Goal: Transaction & Acquisition: Book appointment/travel/reservation

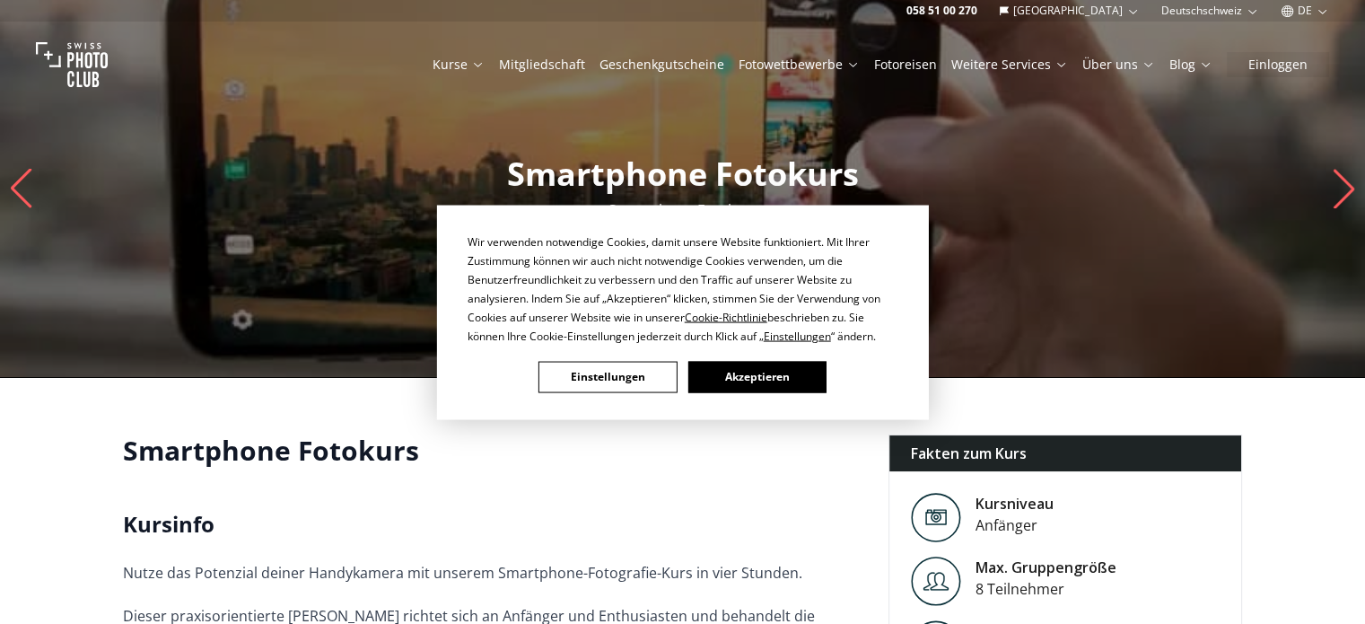
click at [803, 388] on button "Akzeptieren" at bounding box center [756, 376] width 138 height 31
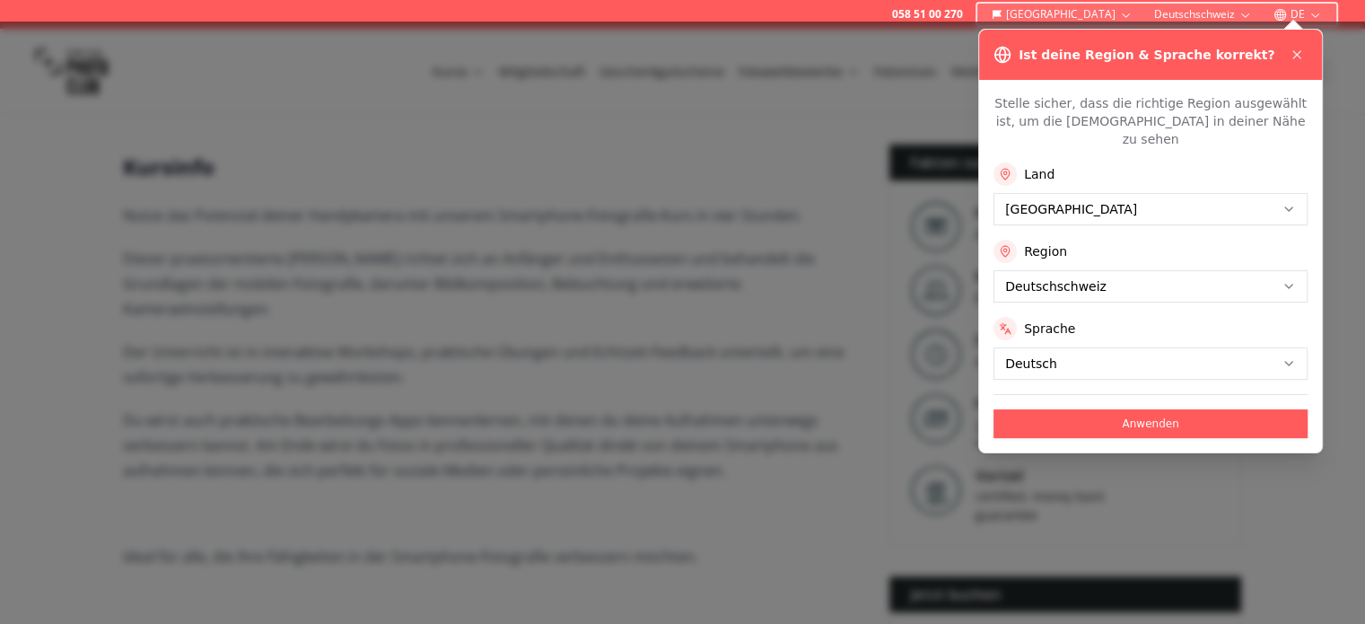
scroll to position [358, 0]
click at [1302, 54] on icon at bounding box center [1297, 55] width 14 height 14
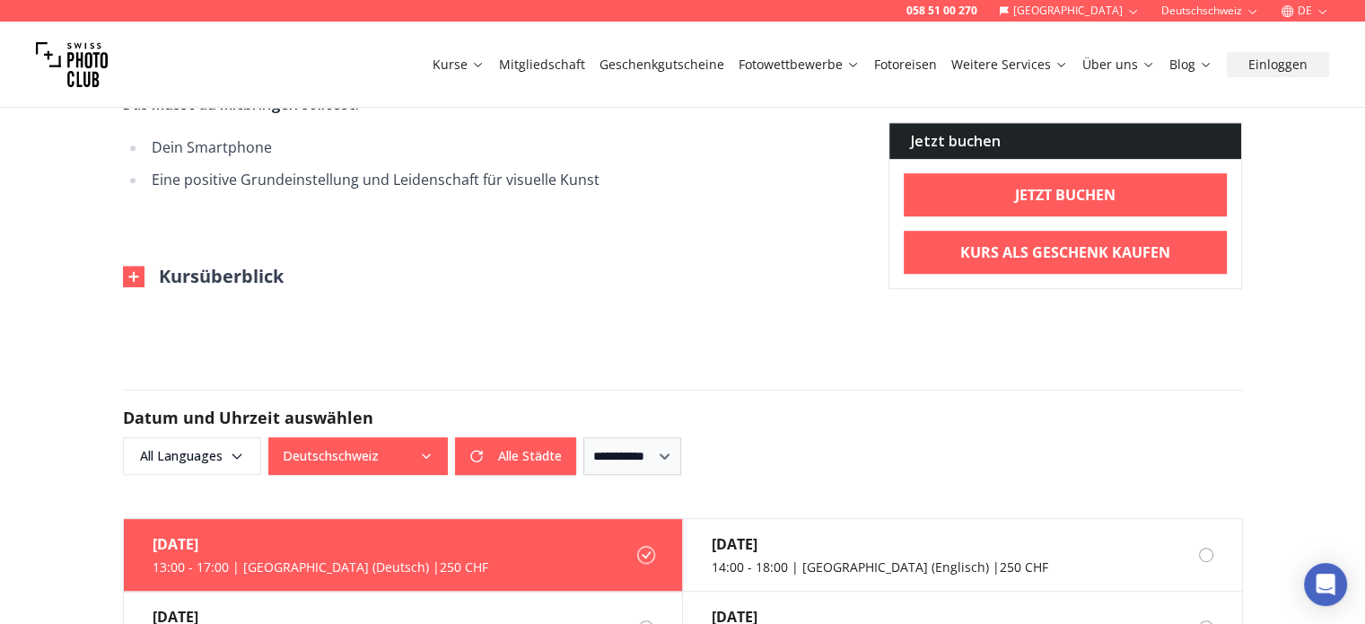
scroll to position [897, 0]
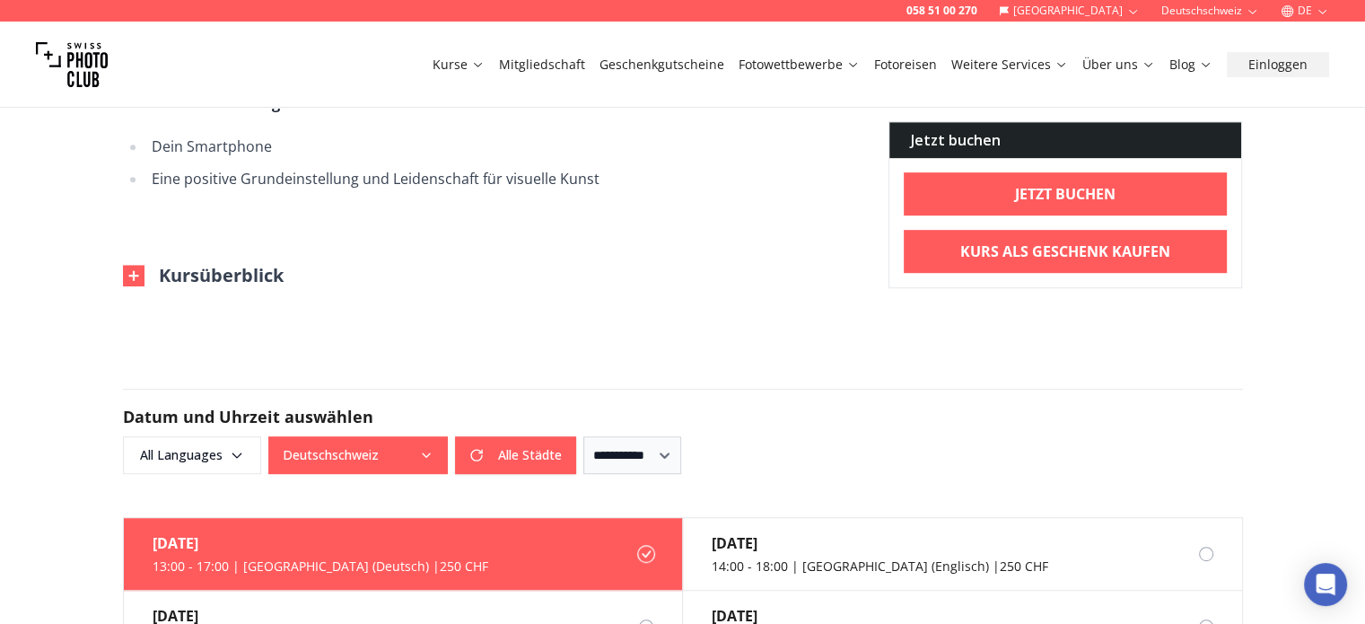
drag, startPoint x: 136, startPoint y: 253, endPoint x: 126, endPoint y: 253, distance: 9.9
click at [136, 265] on img at bounding box center [134, 276] width 22 height 22
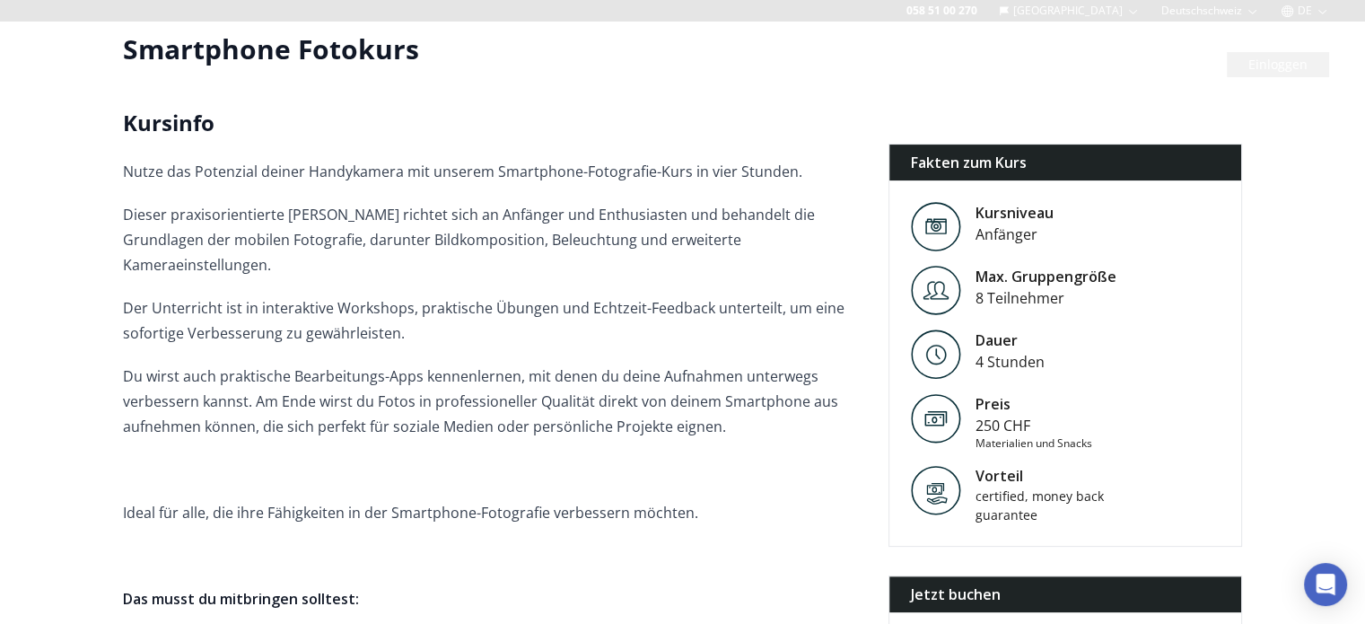
scroll to position [0, 0]
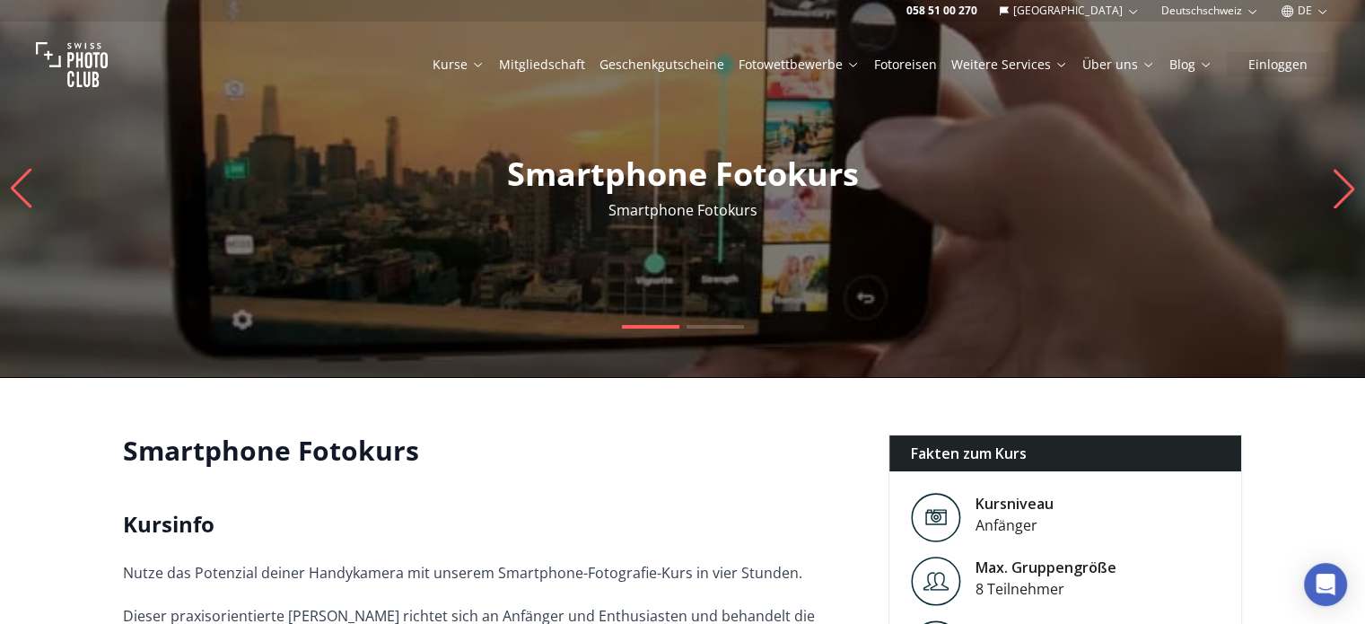
click at [657, 326] on span at bounding box center [650, 327] width 57 height 4
click at [923, 64] on link "Fotoreisen" at bounding box center [905, 65] width 63 height 18
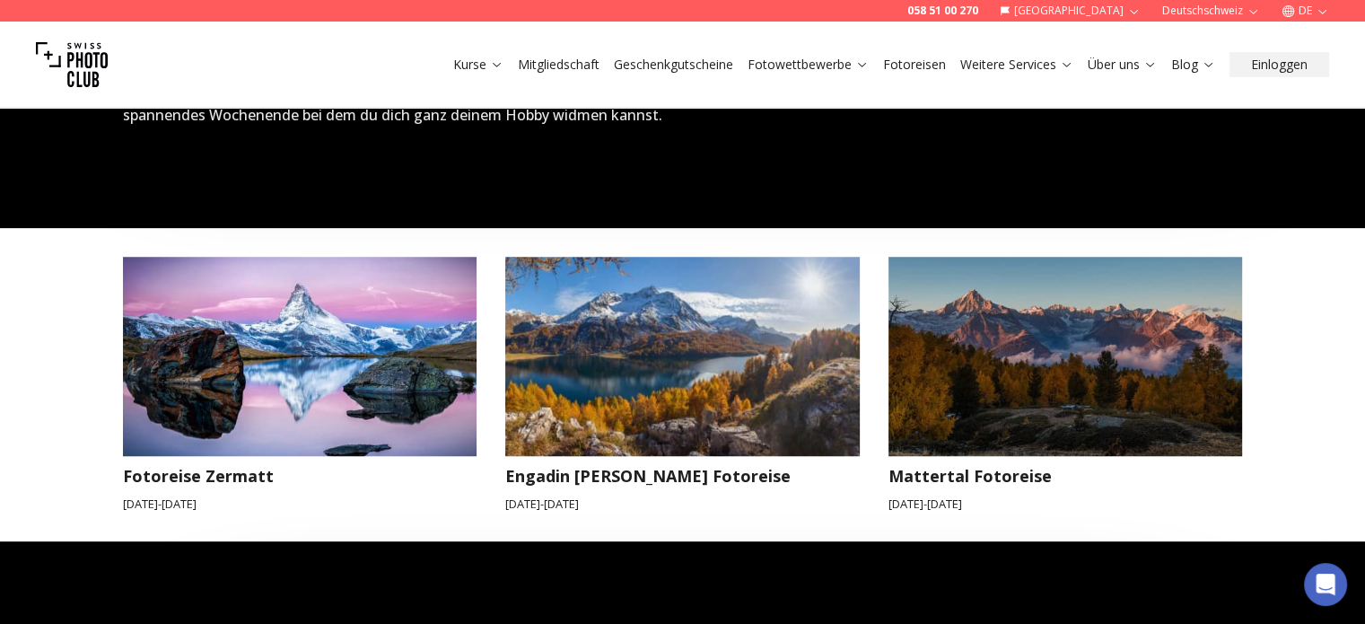
scroll to position [718, 0]
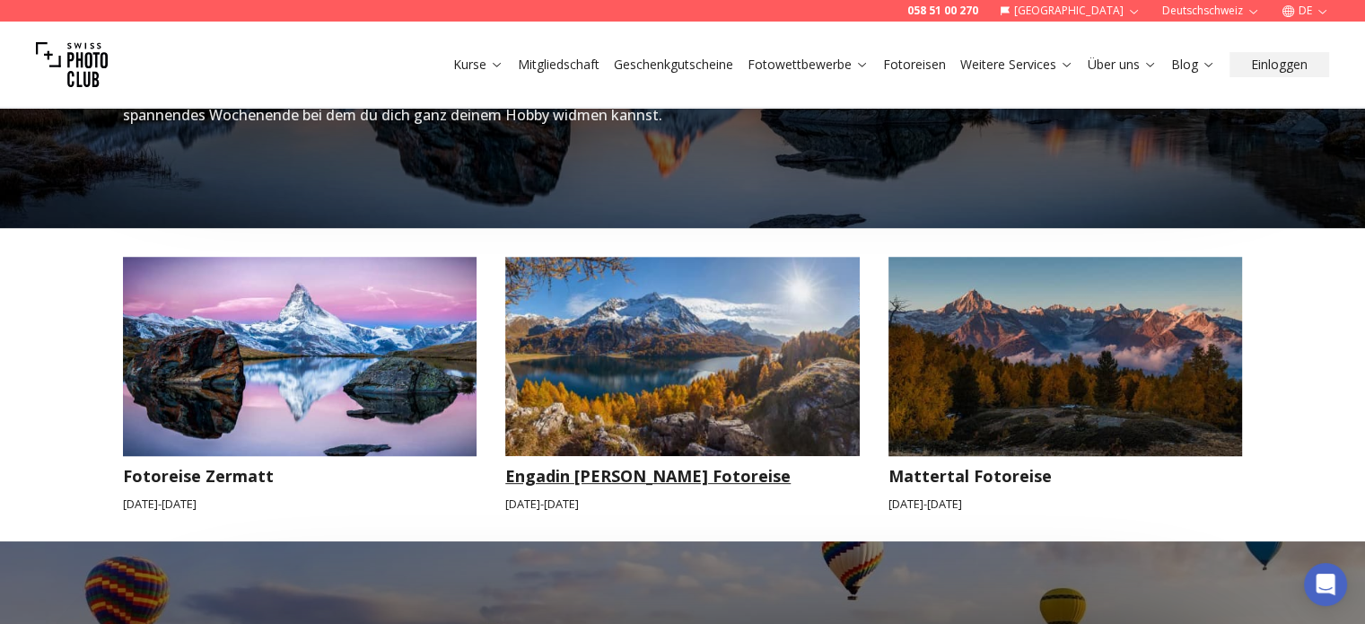
click at [727, 343] on img at bounding box center [682, 356] width 355 height 199
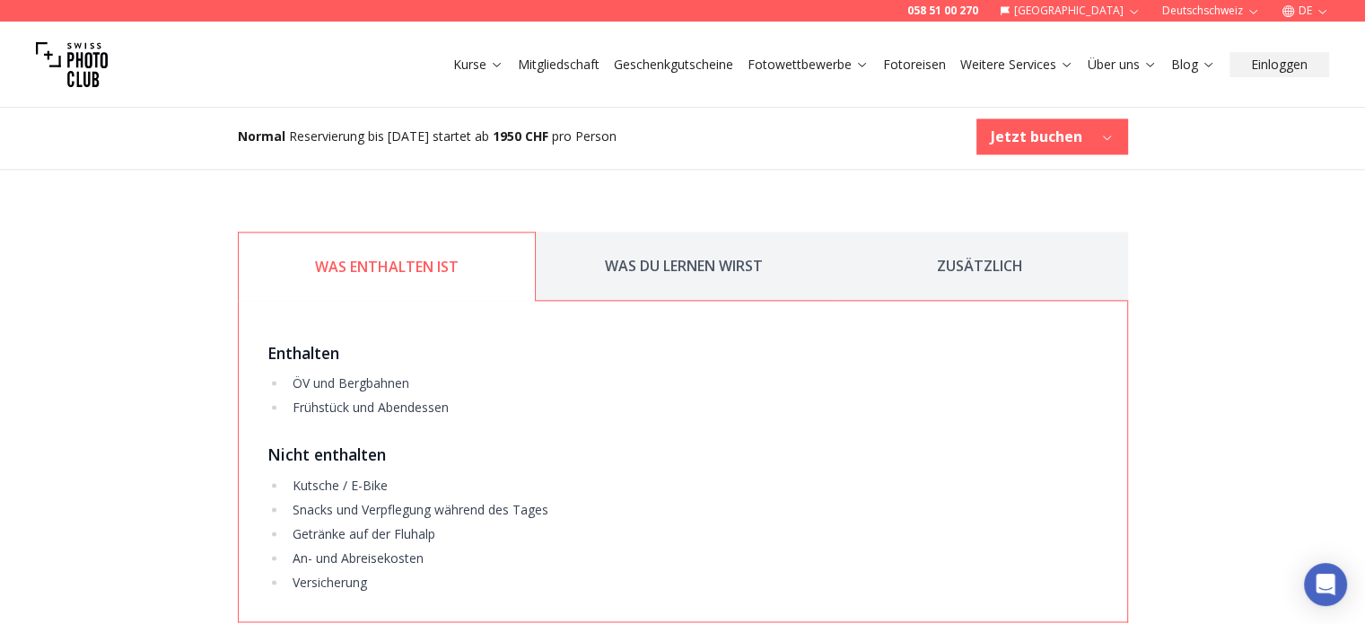
scroll to position [2333, 0]
click at [635, 279] on button "WAS DU LERNEN WIRST" at bounding box center [684, 266] width 296 height 69
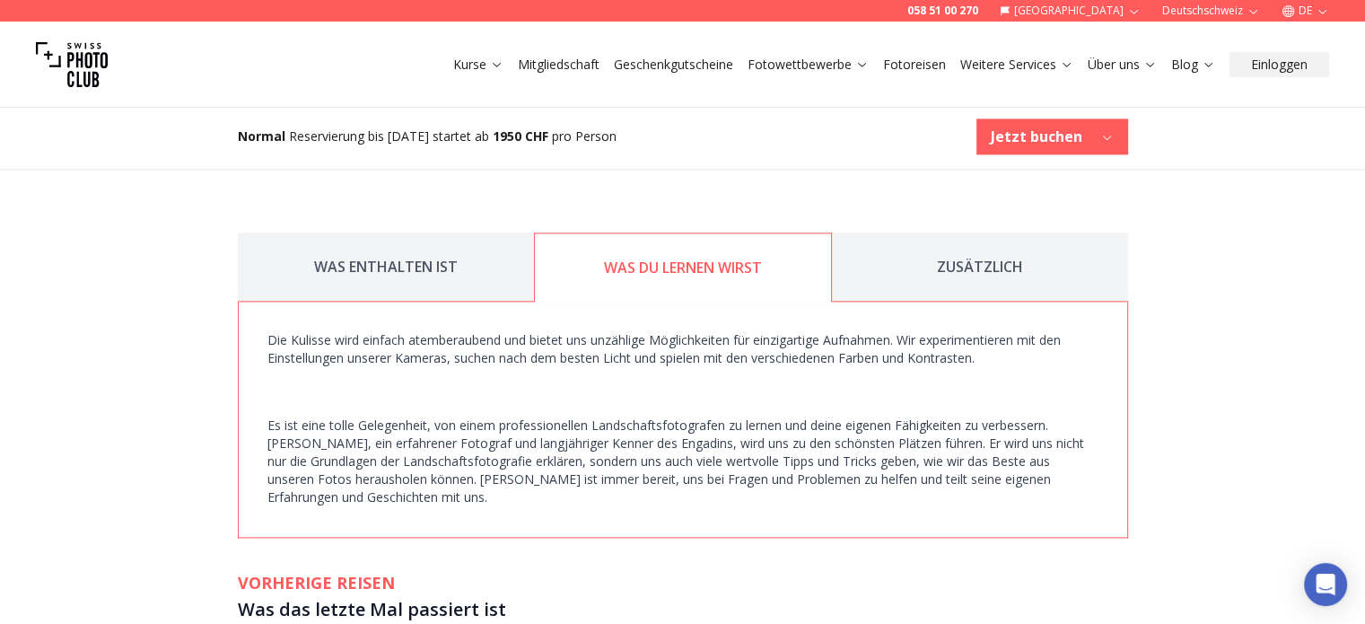
click at [963, 282] on button "ZUSÄTZLICH" at bounding box center [980, 266] width 296 height 69
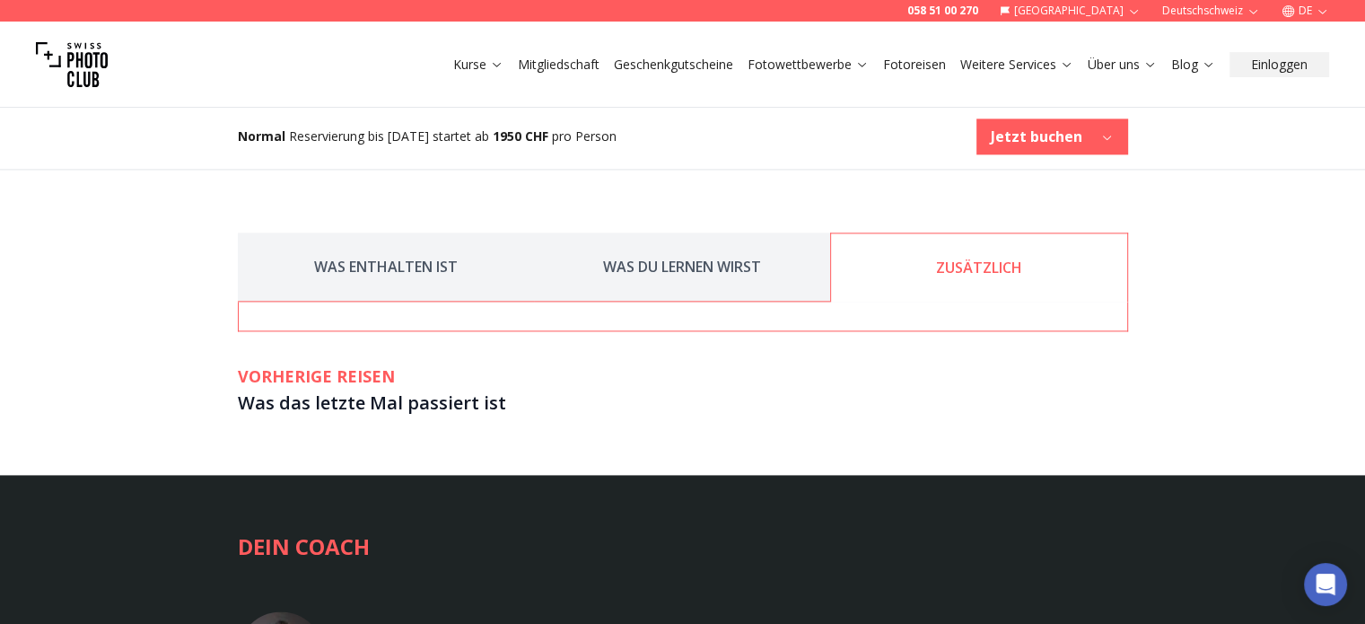
click at [738, 256] on button "WAS DU LERNEN WIRST" at bounding box center [682, 266] width 296 height 69
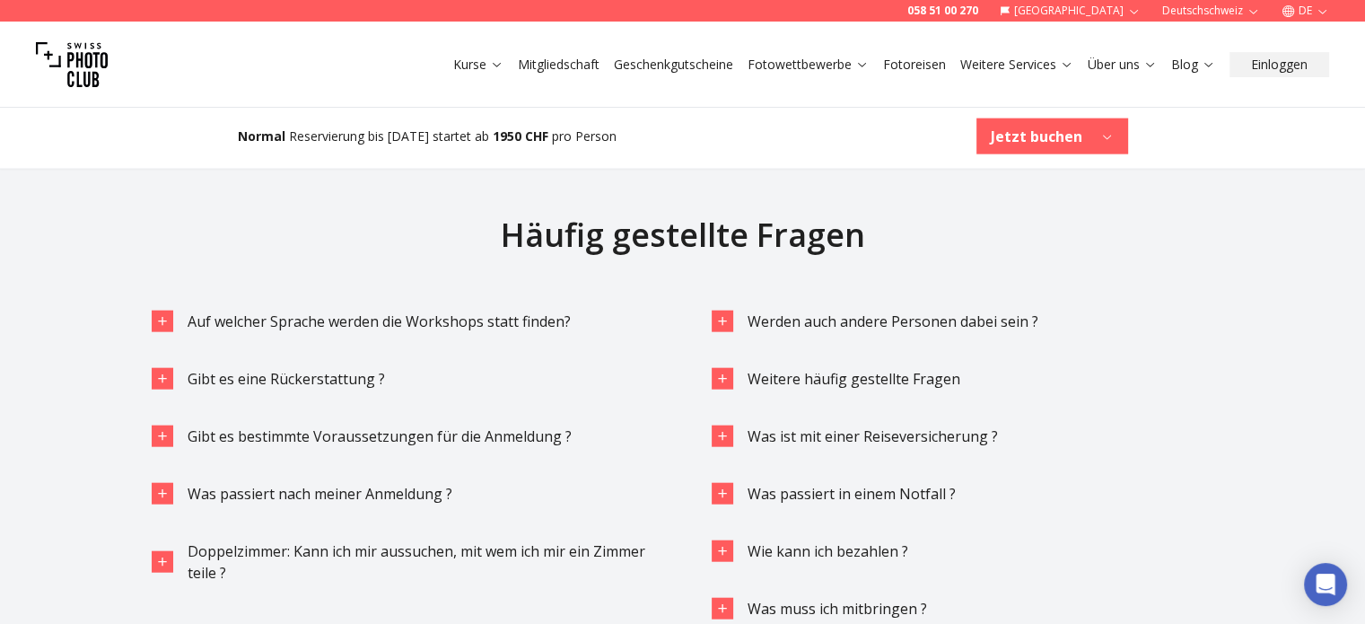
scroll to position [4127, 0]
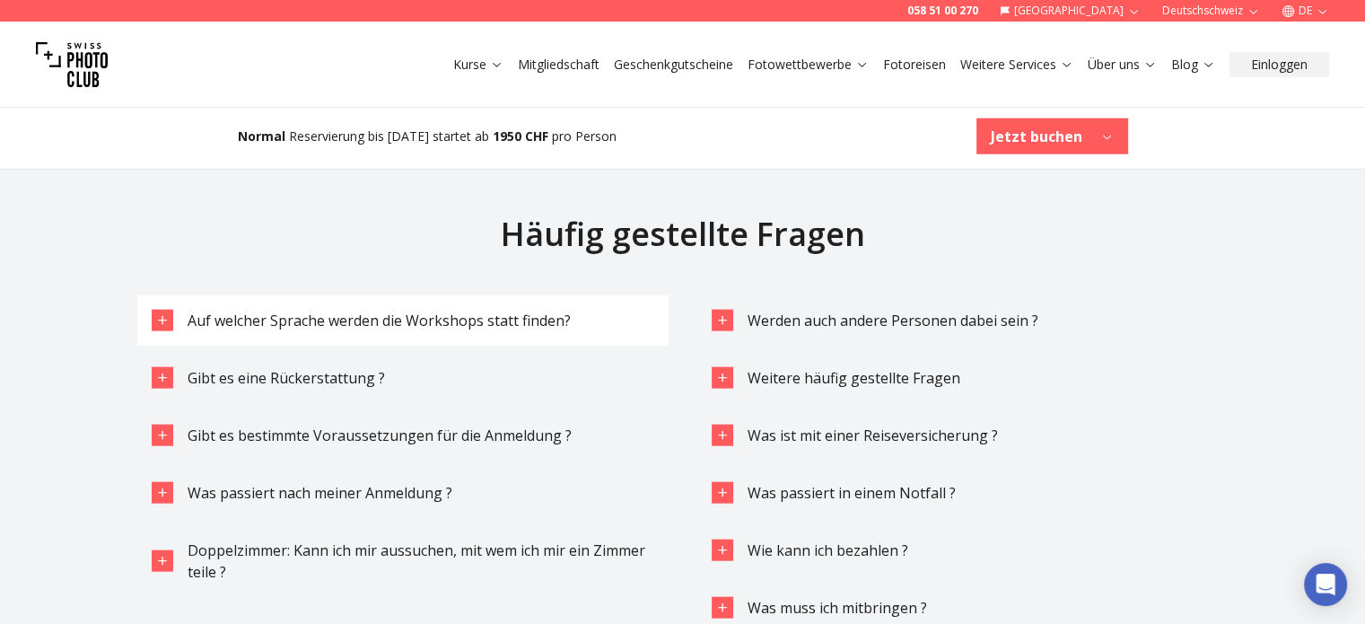
click at [165, 315] on icon "button" at bounding box center [162, 320] width 14 height 14
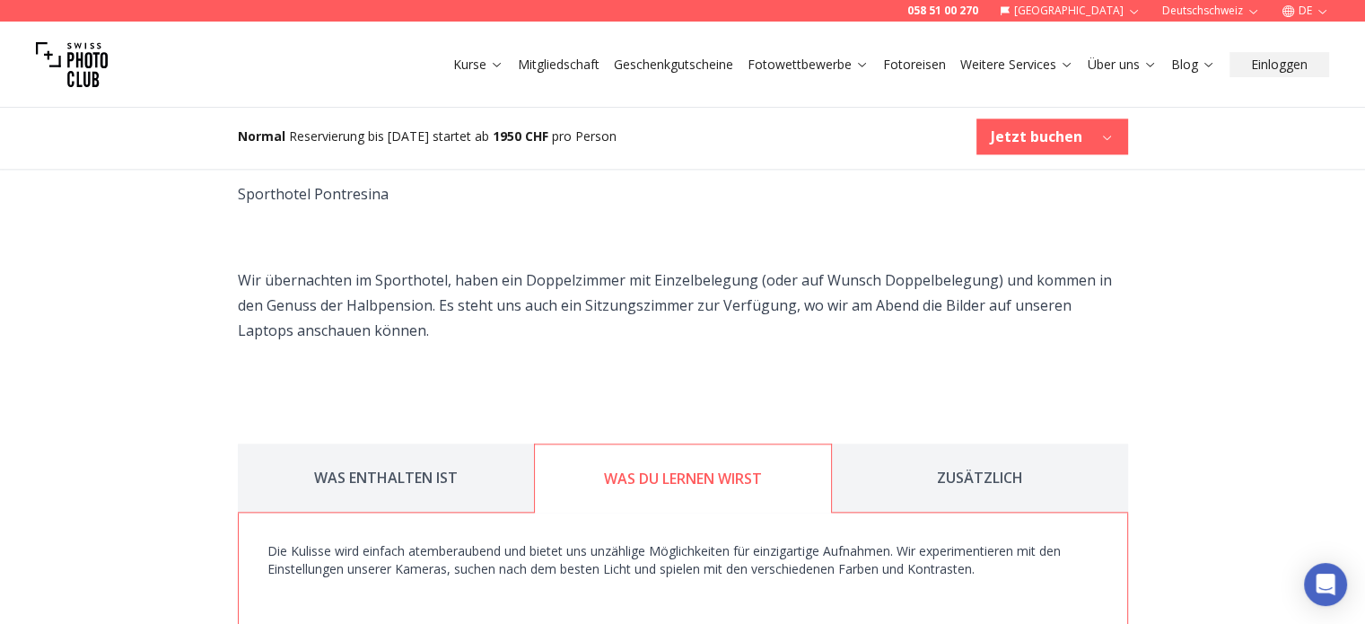
scroll to position [2123, 0]
